Goal: Answer question/provide support: Share knowledge or assist other users

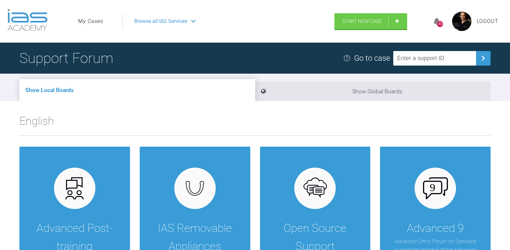
click at [160, 18] on span "Browse all IAS Services" at bounding box center [160, 21] width 53 height 8
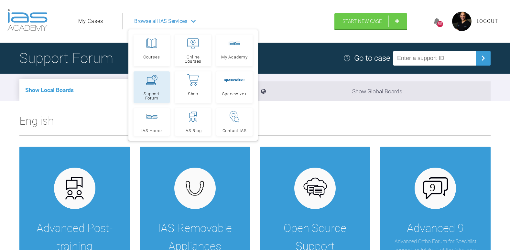
click at [159, 87] on link "Support Forum" at bounding box center [152, 87] width 36 height 32
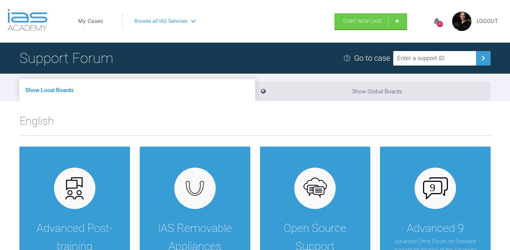
click at [101, 19] on link "My Cases" at bounding box center [90, 21] width 25 height 8
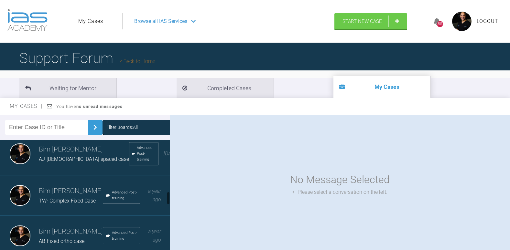
scroll to position [323, 0]
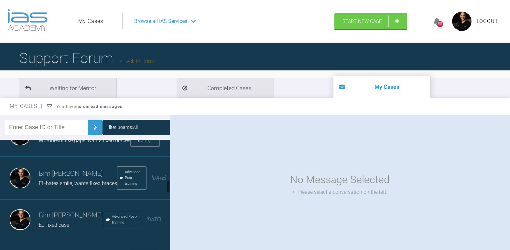
click at [42, 228] on span "EJ-fixed case" at bounding box center [54, 225] width 30 height 6
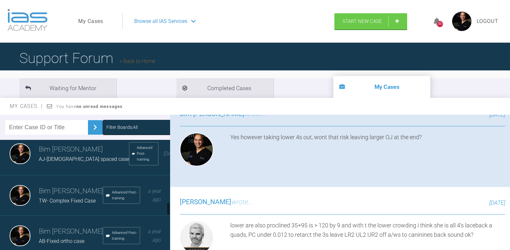
scroll to position [539, 0]
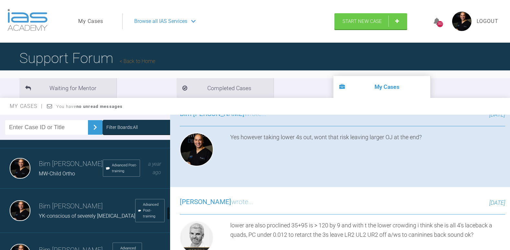
click at [28, 176] on img at bounding box center [20, 168] width 21 height 21
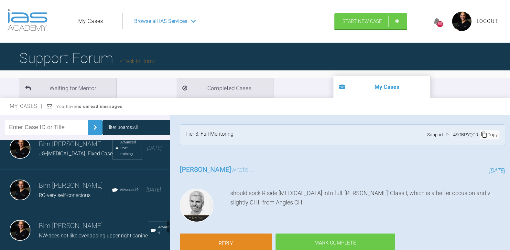
scroll to position [647, 0]
click at [46, 188] on div "Bim [PERSON_NAME]-very self-conscious Advanced 9 [DATE]" at bounding box center [87, 188] width 175 height 40
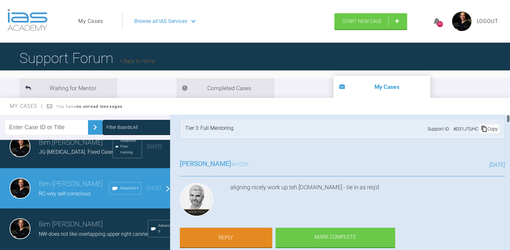
scroll to position [0, 0]
